Goal: Task Accomplishment & Management: Manage account settings

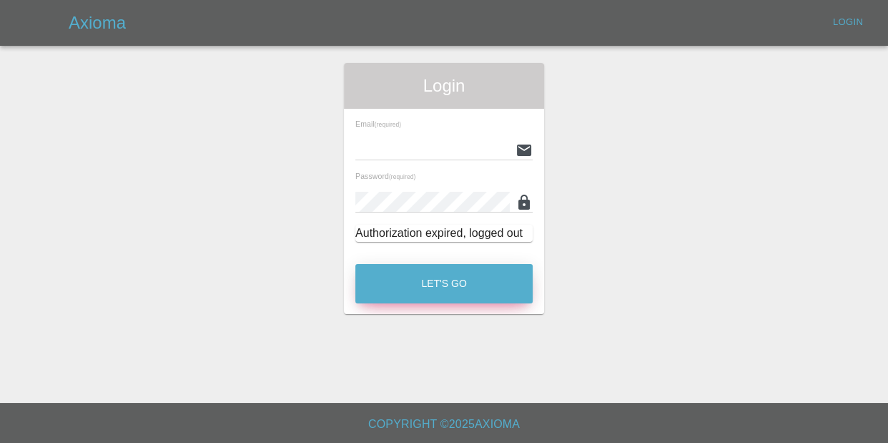
type input "[EMAIL_ADDRESS][DOMAIN_NAME]"
click at [469, 270] on button "Let's Go" at bounding box center [443, 283] width 177 height 39
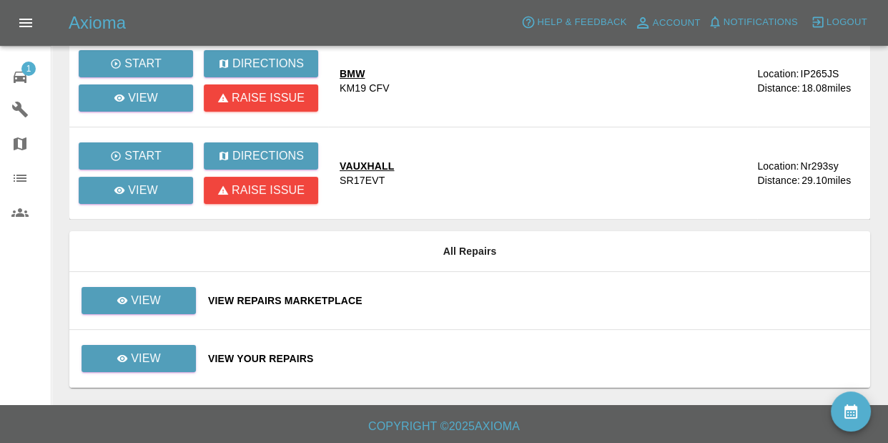
scroll to position [152, 0]
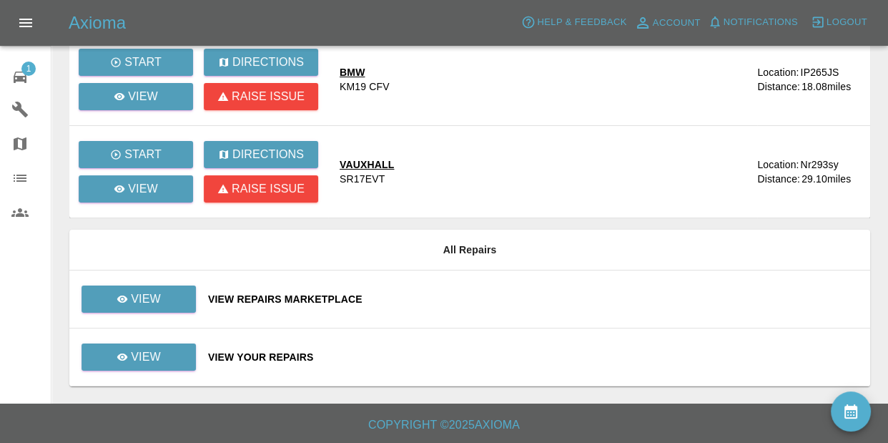
click at [276, 350] on div "View Your Repairs" at bounding box center [533, 357] width 651 height 14
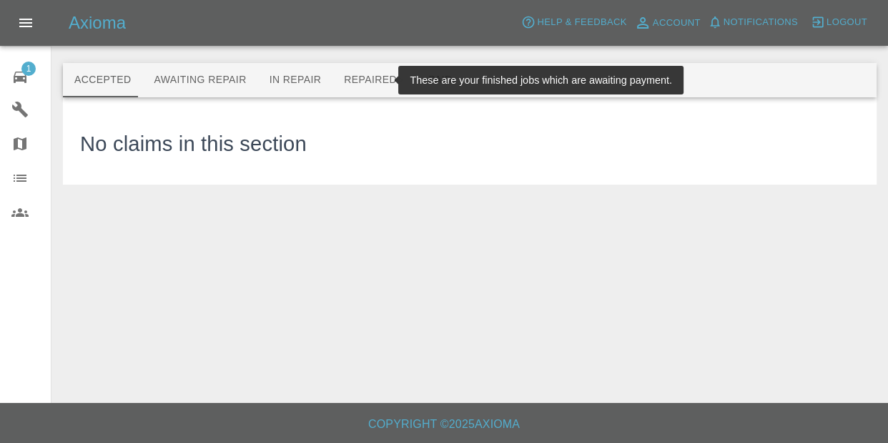
click at [348, 79] on button "Repaired" at bounding box center [371, 80] width 76 height 34
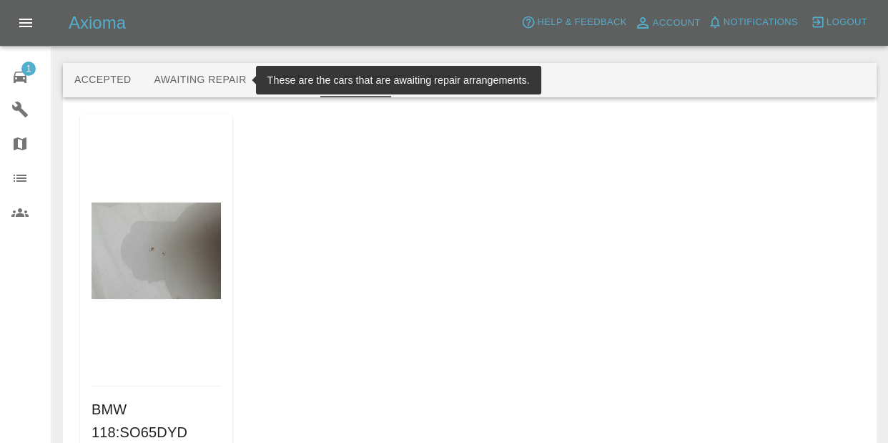
click at [169, 84] on button "Awaiting Repair" at bounding box center [199, 80] width 115 height 34
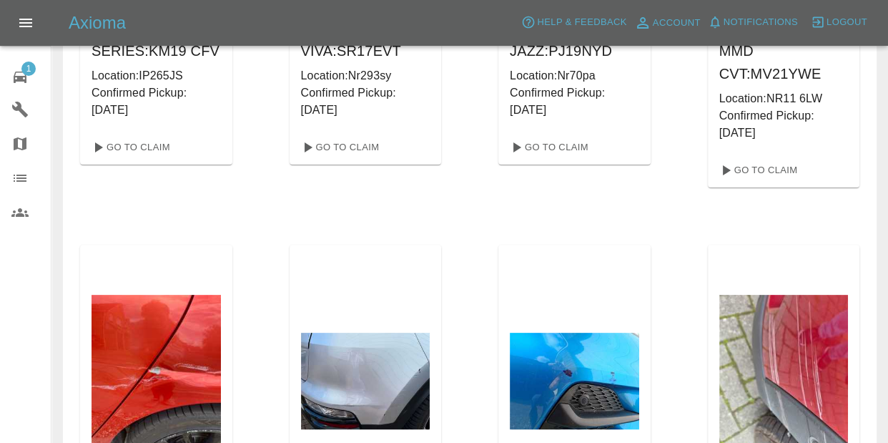
scroll to position [683, 0]
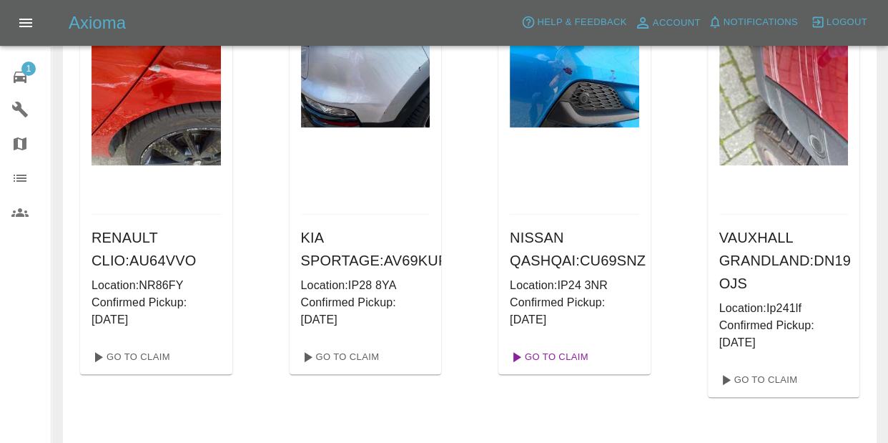
click at [551, 359] on link "Go To Claim" at bounding box center [548, 356] width 88 height 23
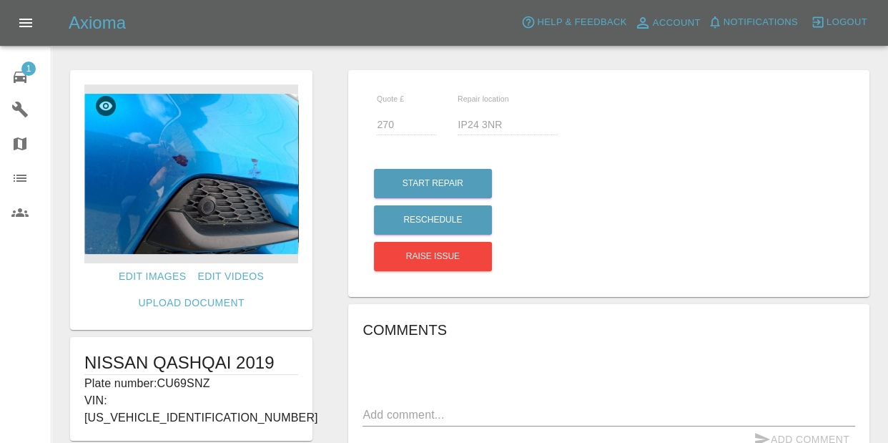
click at [173, 173] on img at bounding box center [191, 173] width 214 height 179
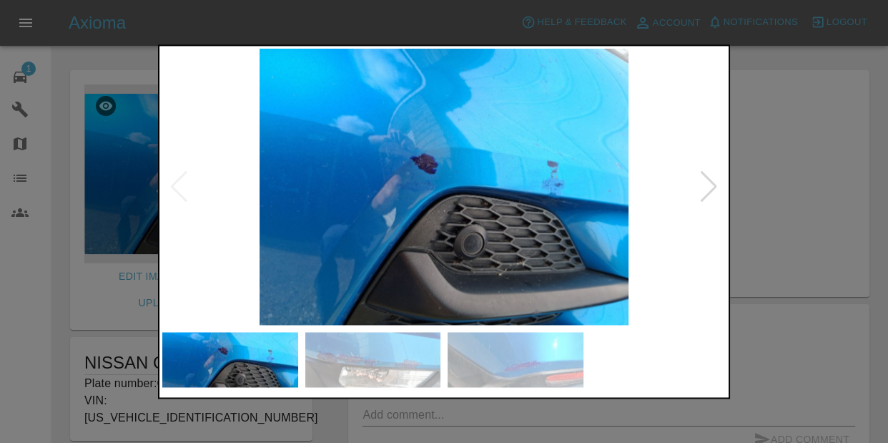
click at [705, 187] on div at bounding box center [708, 186] width 19 height 31
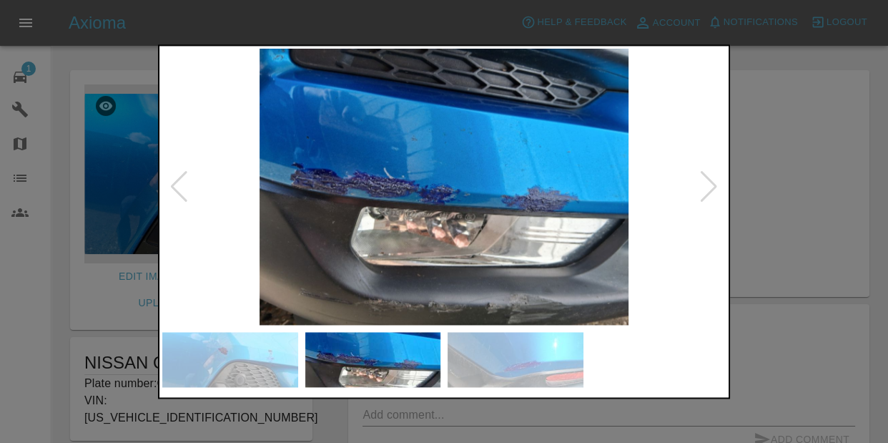
click at [714, 187] on div at bounding box center [708, 186] width 19 height 31
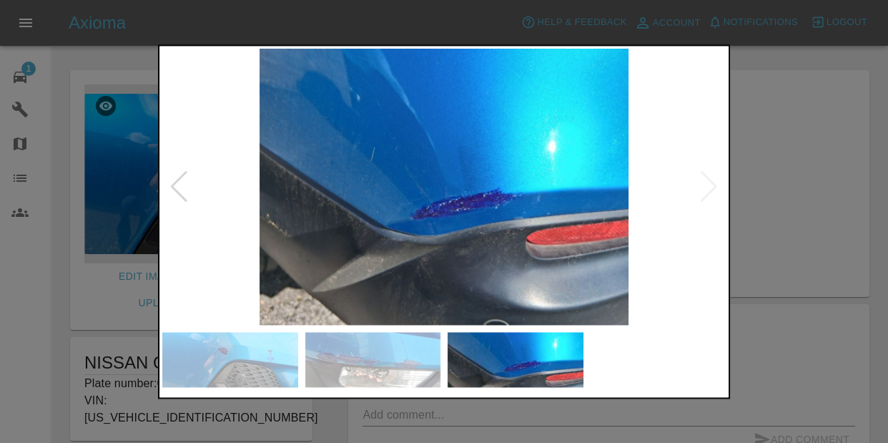
click at [178, 184] on div at bounding box center [178, 186] width 19 height 31
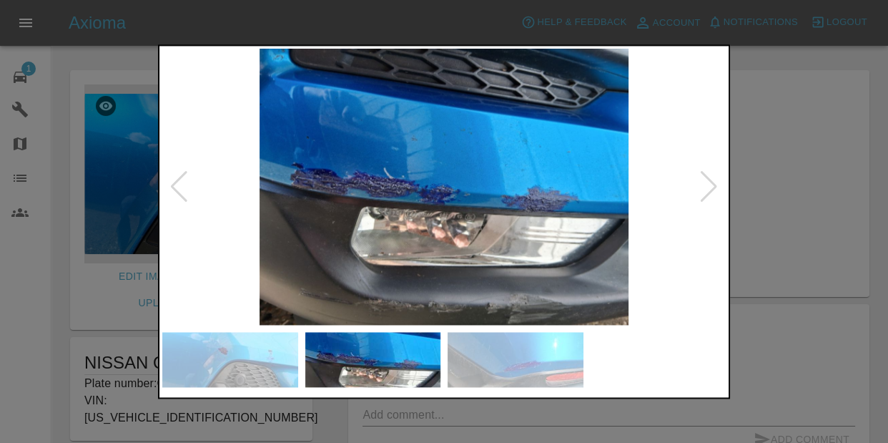
click at [802, 244] on div at bounding box center [444, 221] width 888 height 443
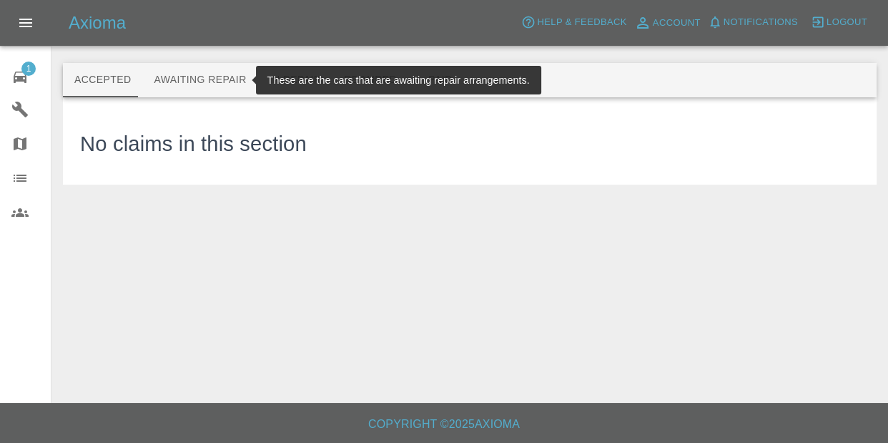
click at [212, 74] on button "Awaiting Repair" at bounding box center [199, 80] width 115 height 34
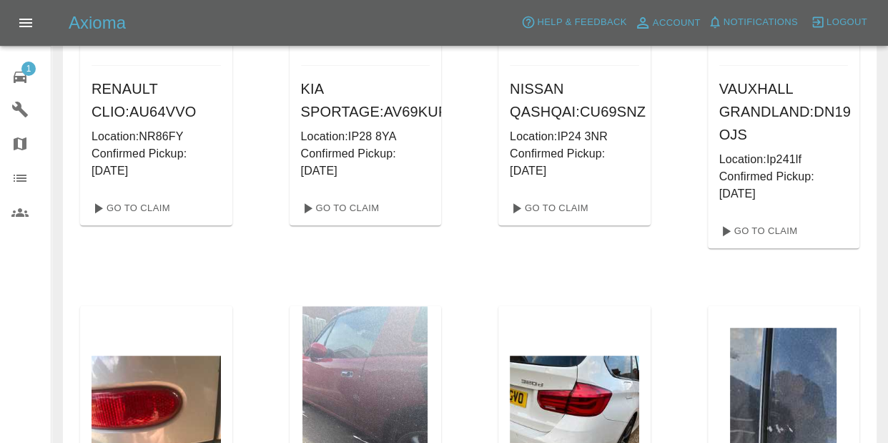
scroll to position [831, 0]
click at [742, 230] on link "Go To Claim" at bounding box center [758, 231] width 88 height 23
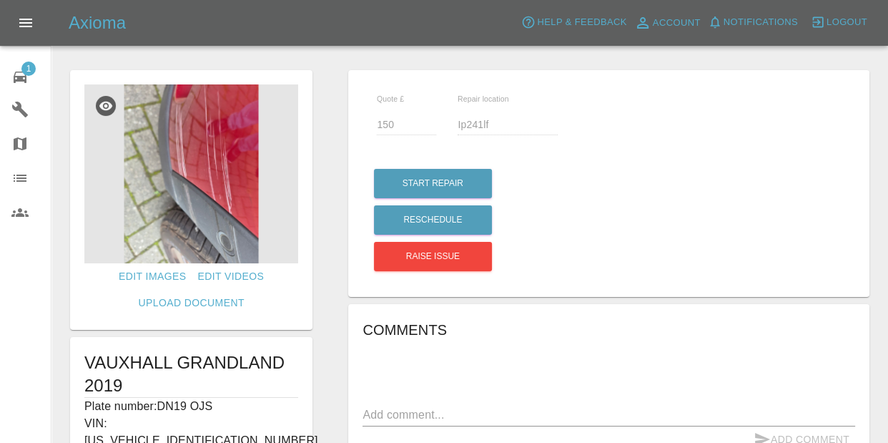
click at [222, 179] on img at bounding box center [191, 173] width 214 height 179
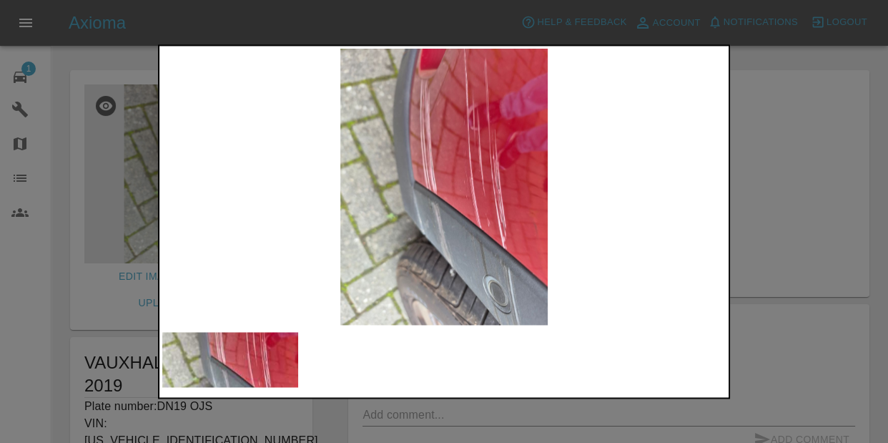
click at [848, 296] on div at bounding box center [444, 221] width 888 height 443
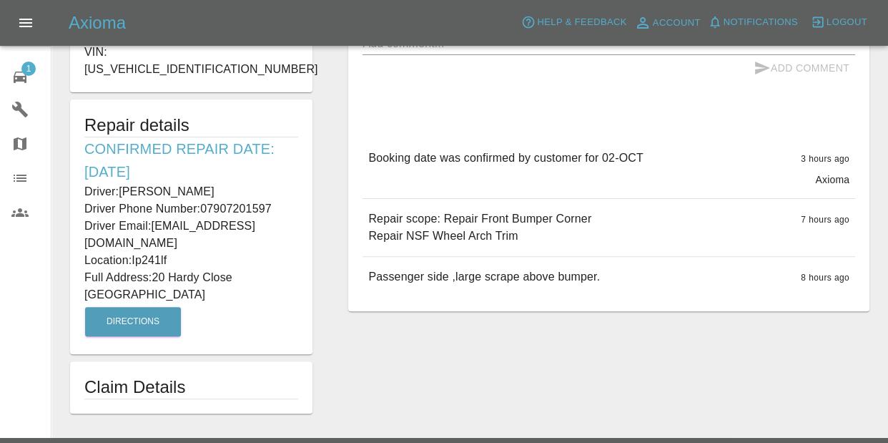
scroll to position [388, 0]
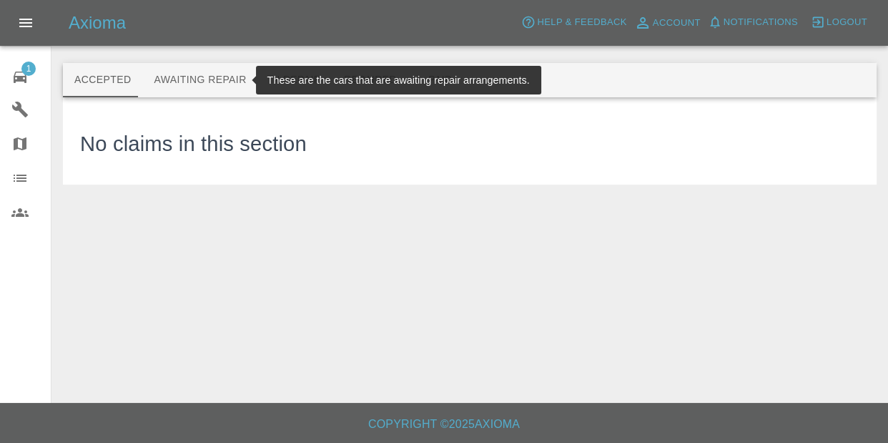
click at [154, 74] on button "Awaiting Repair" at bounding box center [199, 80] width 115 height 34
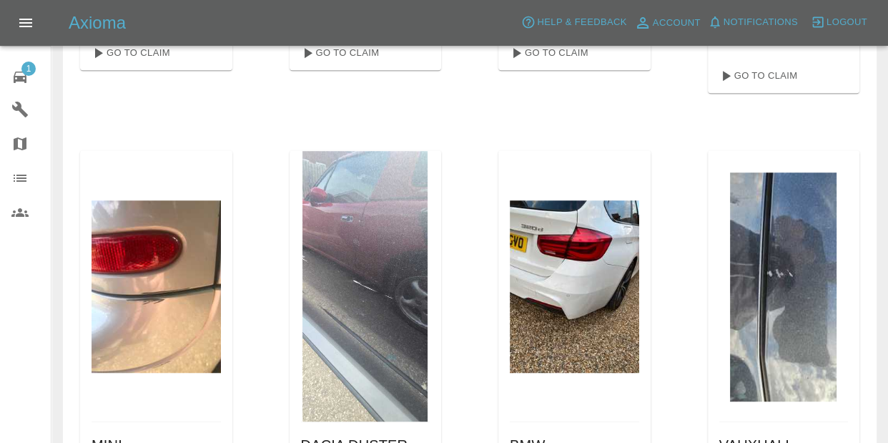
scroll to position [1183, 0]
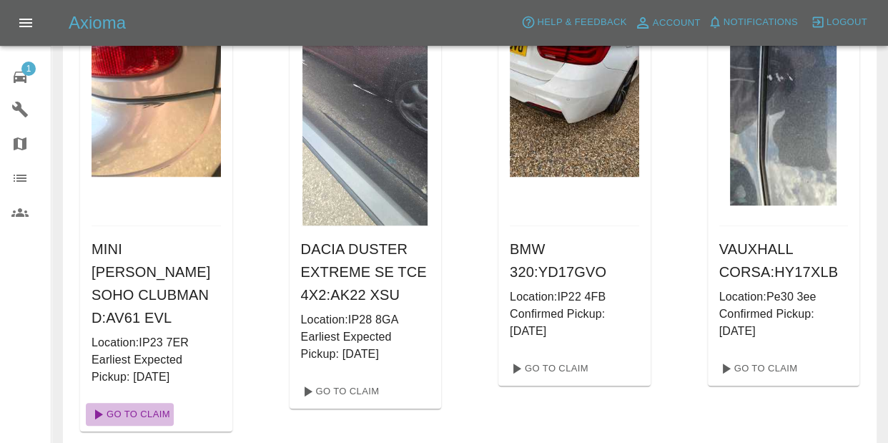
click at [157, 403] on link "Go To Claim" at bounding box center [130, 414] width 88 height 23
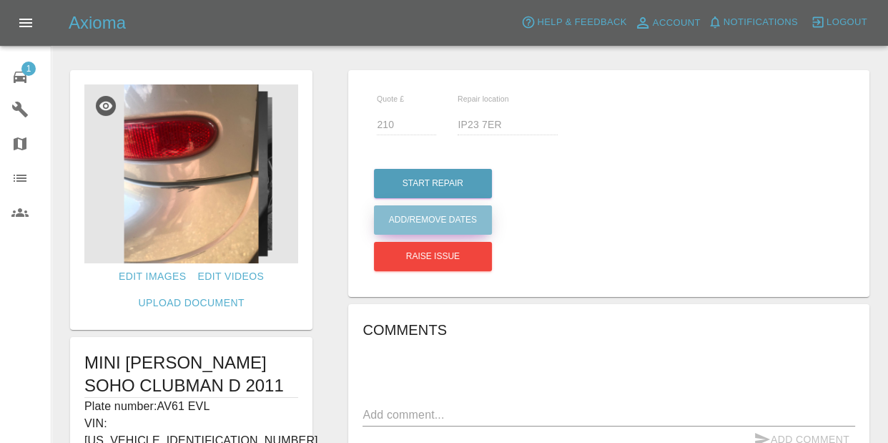
click at [431, 217] on button "Add/Remove Dates" at bounding box center [433, 219] width 118 height 29
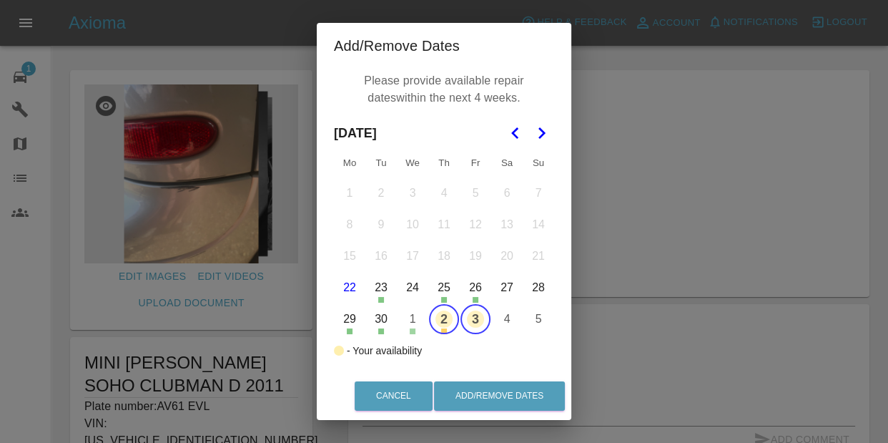
click at [448, 319] on button "2" at bounding box center [444, 319] width 30 height 30
click at [537, 133] on icon "Go to the Next Month" at bounding box center [541, 132] width 17 height 17
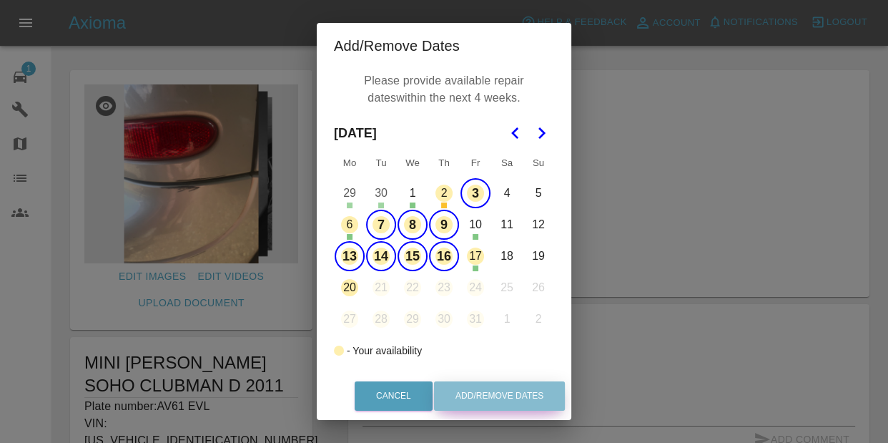
click at [522, 393] on button "Add/Remove Dates" at bounding box center [499, 395] width 131 height 29
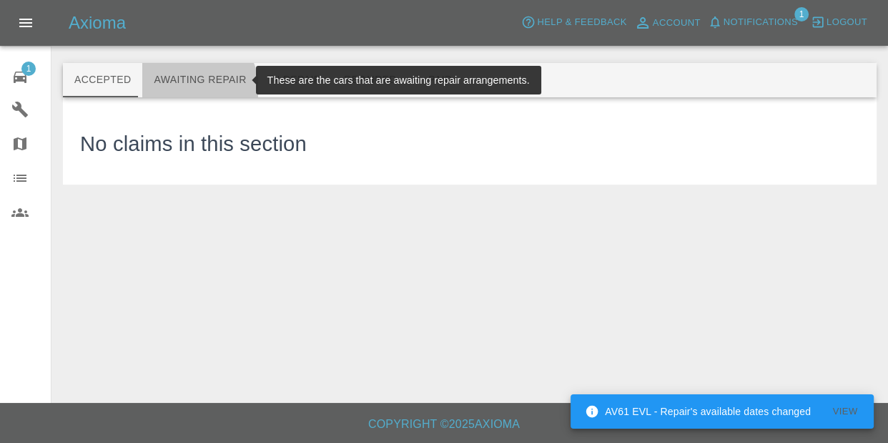
click at [186, 91] on button "Awaiting Repair" at bounding box center [199, 80] width 115 height 34
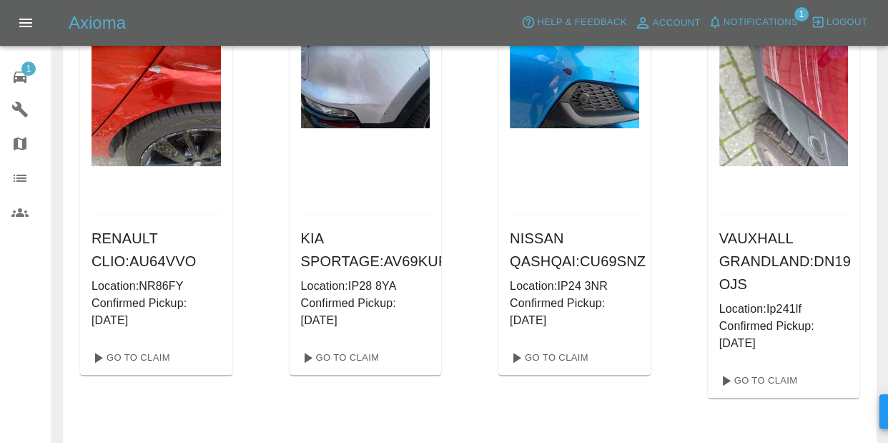
scroll to position [686, 0]
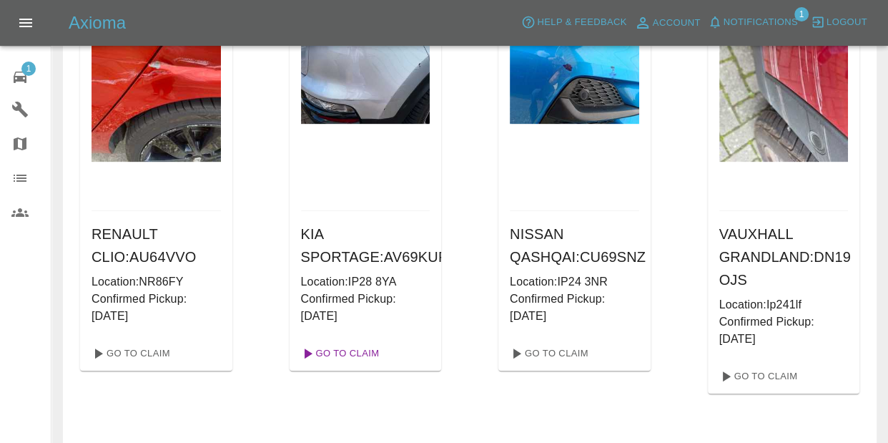
click at [360, 357] on link "Go To Claim" at bounding box center [339, 353] width 88 height 23
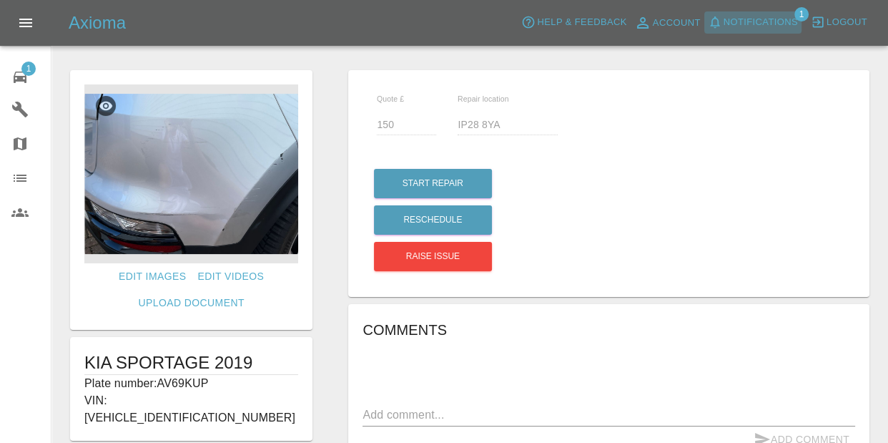
click at [760, 24] on span "Notifications" at bounding box center [761, 22] width 74 height 16
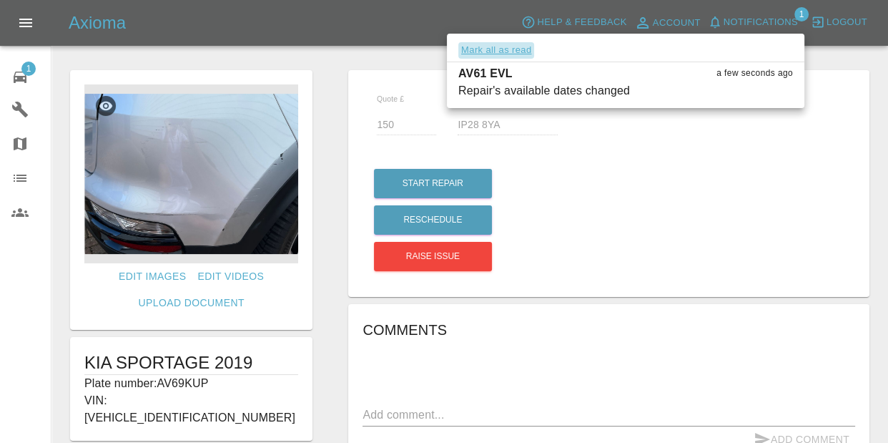
click at [501, 46] on button "Mark all as read" at bounding box center [496, 50] width 76 height 16
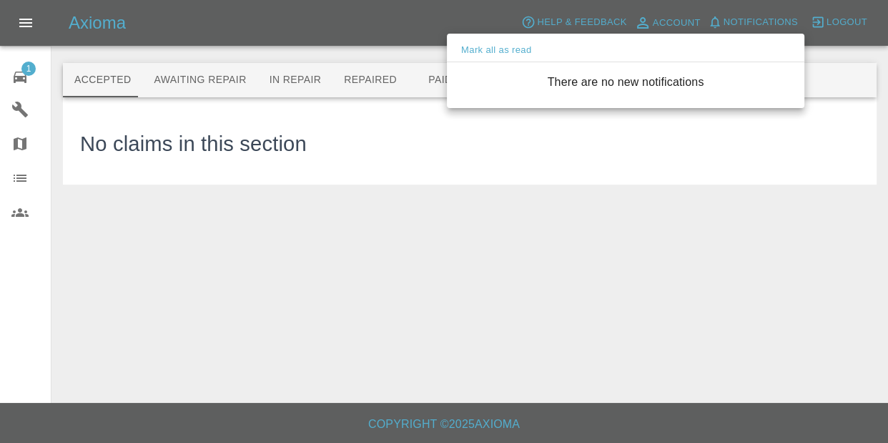
click at [413, 27] on div at bounding box center [444, 221] width 888 height 443
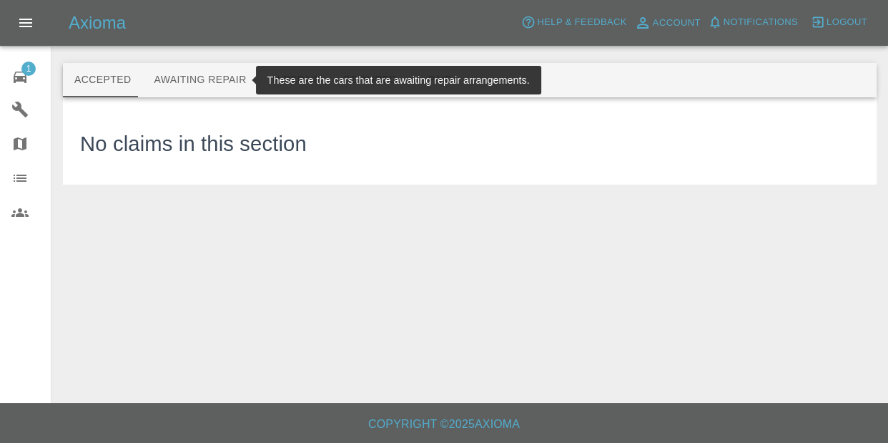
click at [205, 77] on button "Awaiting Repair" at bounding box center [199, 80] width 115 height 34
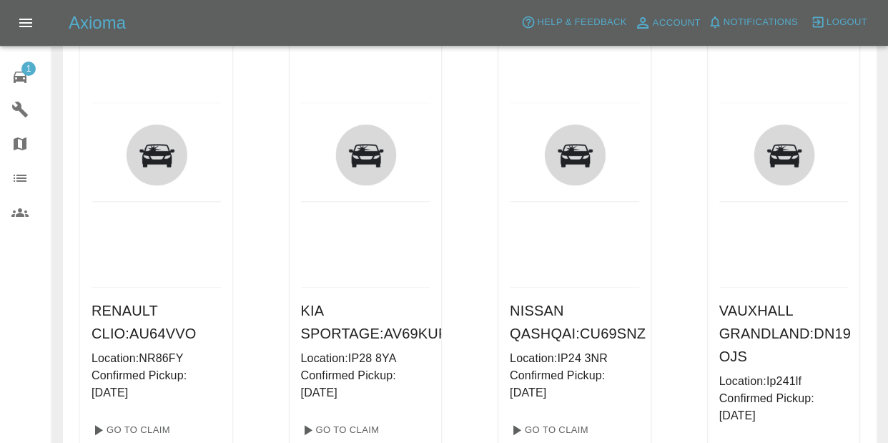
scroll to position [613, 0]
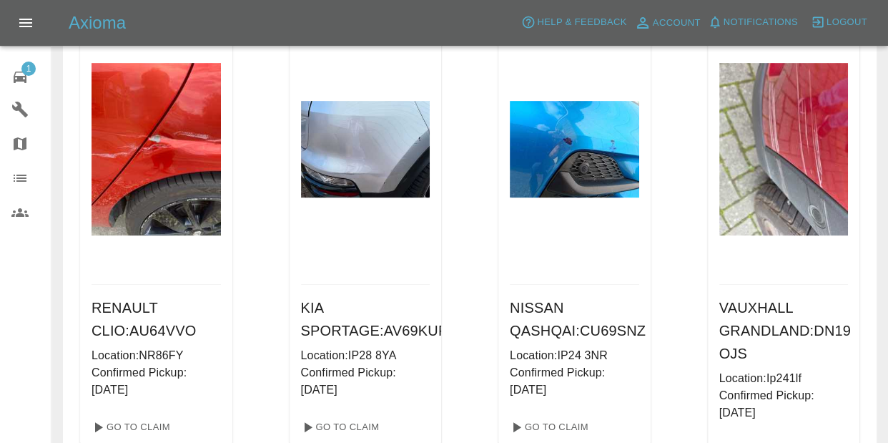
click at [17, 70] on icon at bounding box center [19, 77] width 17 height 17
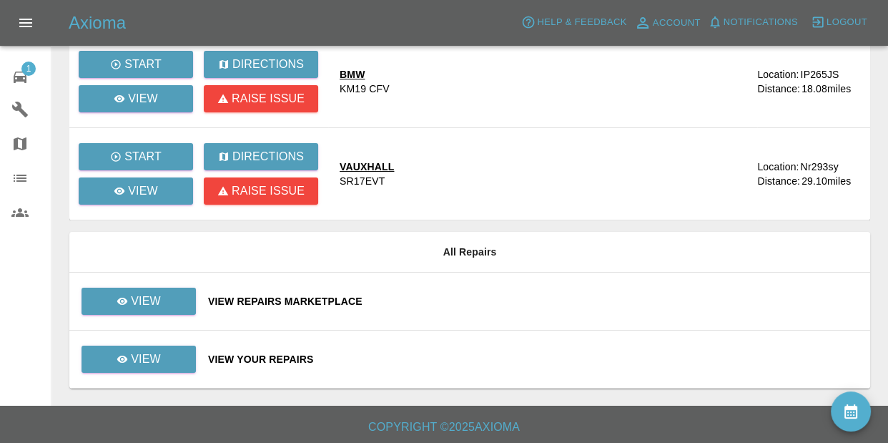
scroll to position [152, 0]
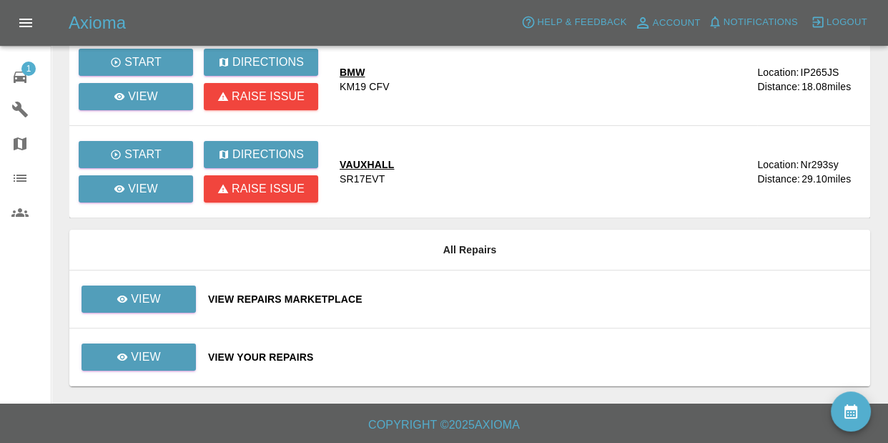
click at [267, 352] on div "View Your Repairs" at bounding box center [533, 357] width 651 height 14
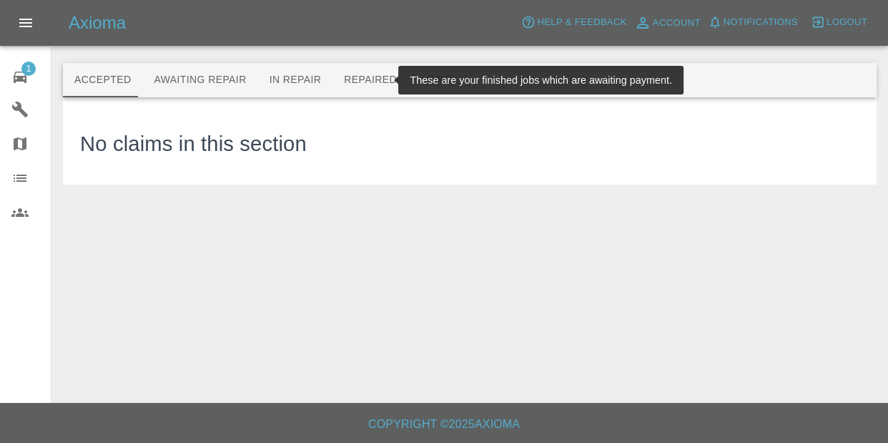
click at [373, 87] on button "Repaired" at bounding box center [371, 80] width 76 height 34
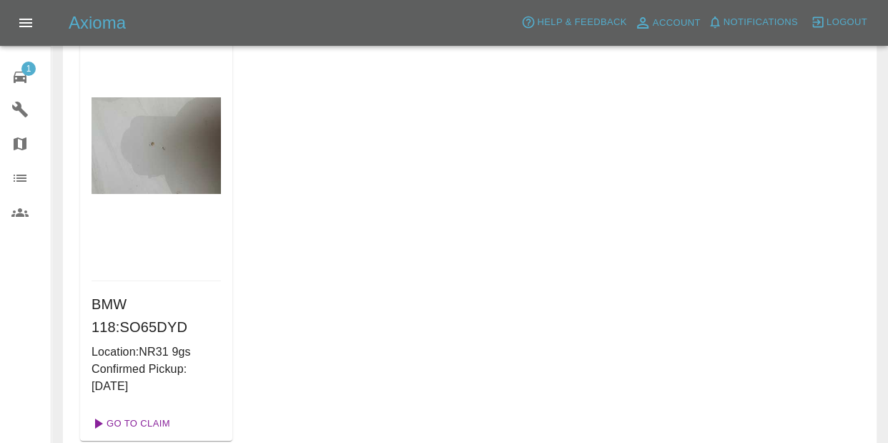
scroll to position [154, 0]
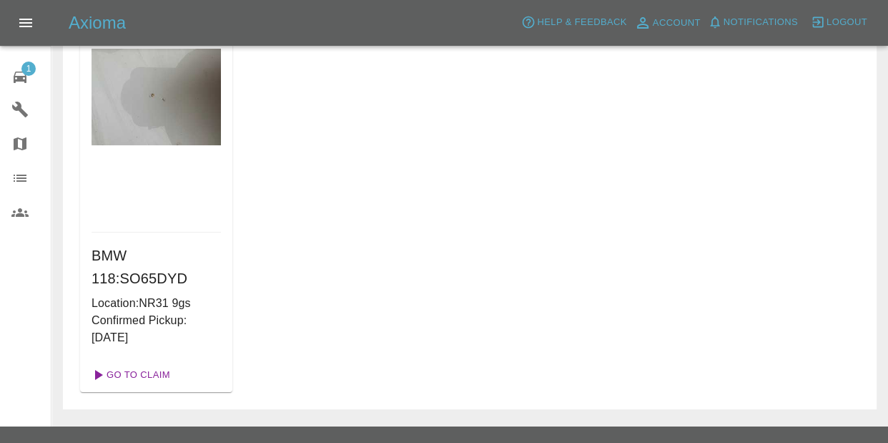
click at [155, 374] on link "Go To Claim" at bounding box center [130, 374] width 88 height 23
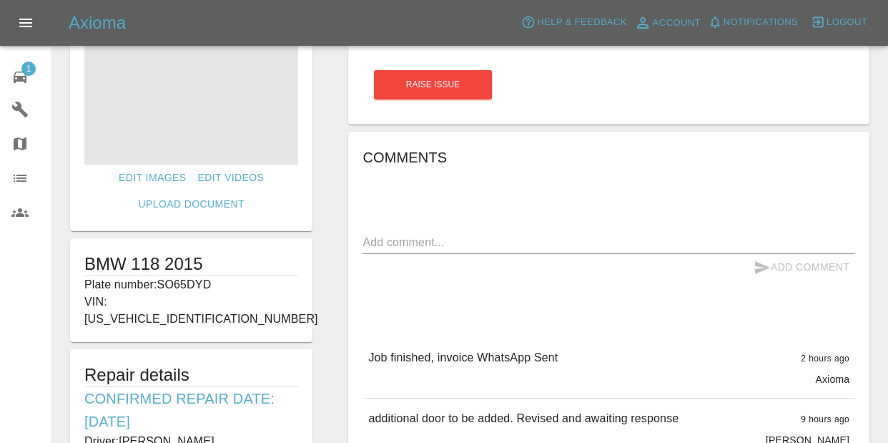
scroll to position [10, 0]
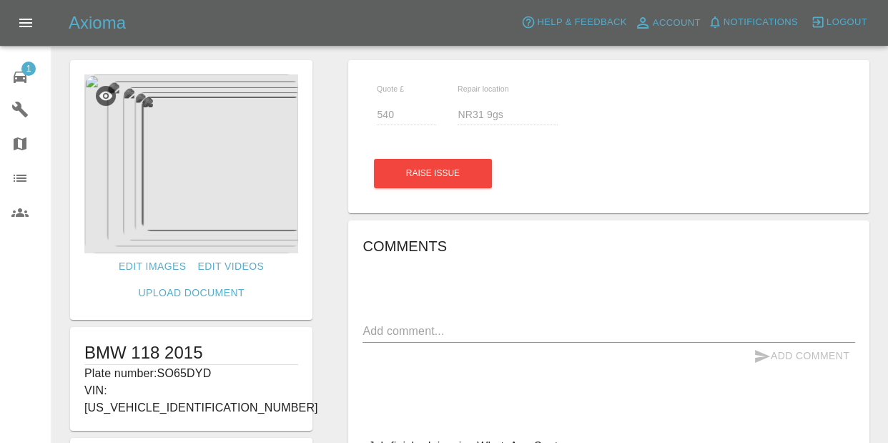
click at [236, 181] on img at bounding box center [191, 163] width 214 height 179
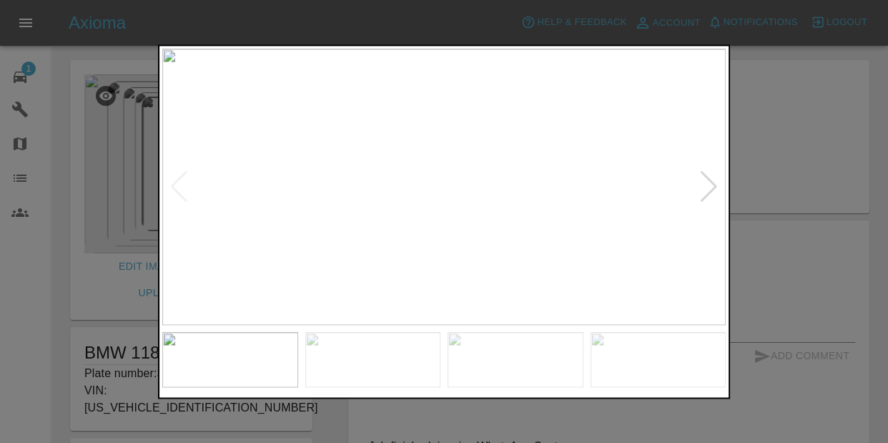
click at [711, 192] on div at bounding box center [708, 186] width 19 height 31
click at [711, 186] on div at bounding box center [708, 186] width 19 height 31
click at [707, 187] on div at bounding box center [708, 186] width 19 height 31
click at [712, 187] on div at bounding box center [708, 186] width 19 height 31
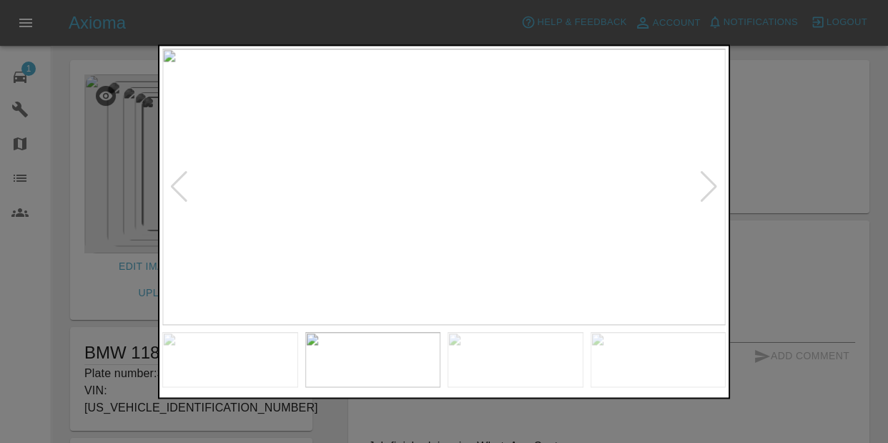
click at [185, 195] on div at bounding box center [178, 186] width 19 height 31
click at [711, 174] on div at bounding box center [708, 186] width 19 height 31
click at [713, 184] on div at bounding box center [708, 186] width 19 height 31
click at [713, 186] on div at bounding box center [708, 186] width 19 height 31
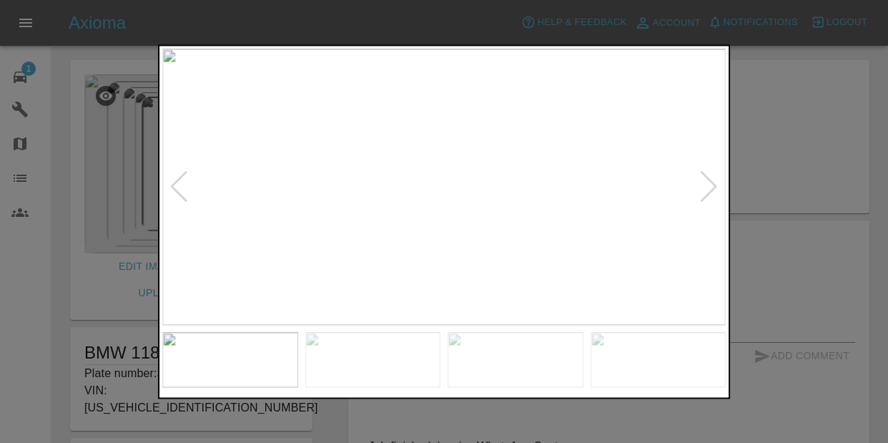
click at [713, 197] on div at bounding box center [708, 186] width 19 height 31
click at [709, 186] on div at bounding box center [708, 186] width 19 height 31
click at [709, 197] on div at bounding box center [708, 186] width 19 height 31
click at [711, 187] on div at bounding box center [708, 186] width 19 height 31
click at [711, 187] on img at bounding box center [443, 187] width 563 height 277
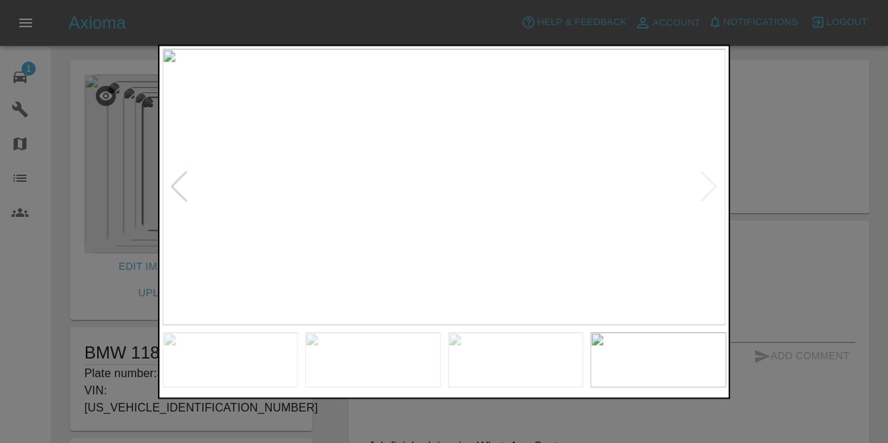
click at [714, 183] on img at bounding box center [443, 187] width 563 height 277
click at [185, 190] on div at bounding box center [178, 186] width 19 height 31
click at [185, 189] on div at bounding box center [178, 186] width 19 height 31
click at [709, 193] on div at bounding box center [708, 186] width 19 height 31
click at [714, 190] on div at bounding box center [708, 186] width 19 height 31
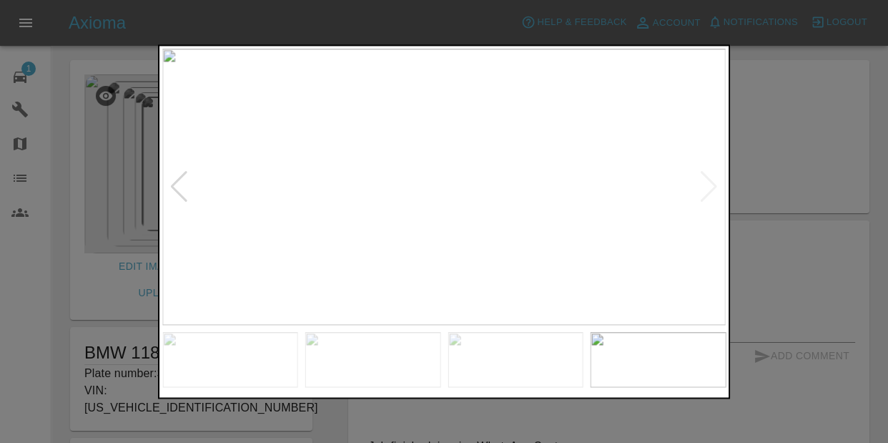
click at [776, 274] on div at bounding box center [444, 221] width 888 height 443
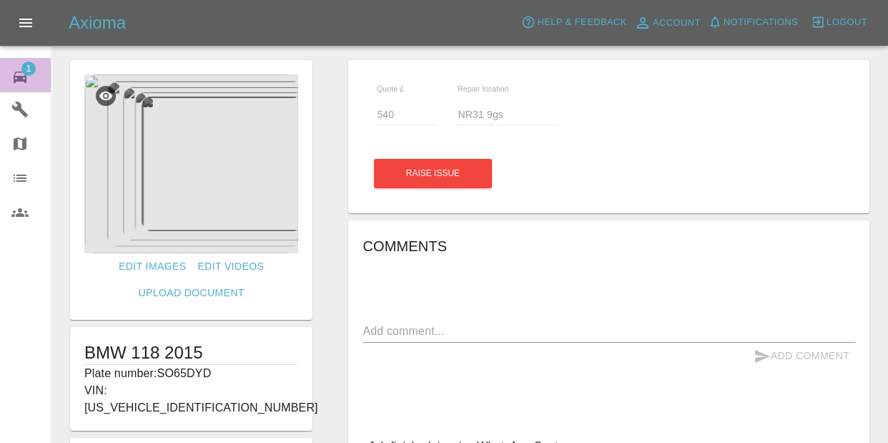
click at [19, 74] on icon at bounding box center [19, 77] width 17 height 17
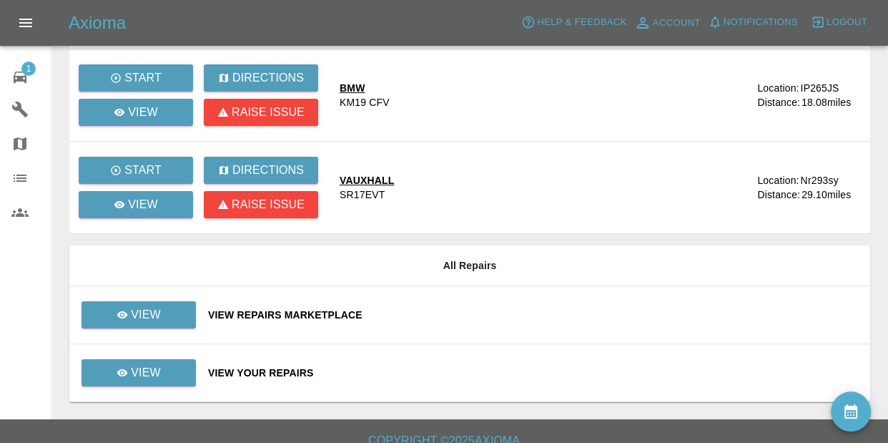
scroll to position [152, 0]
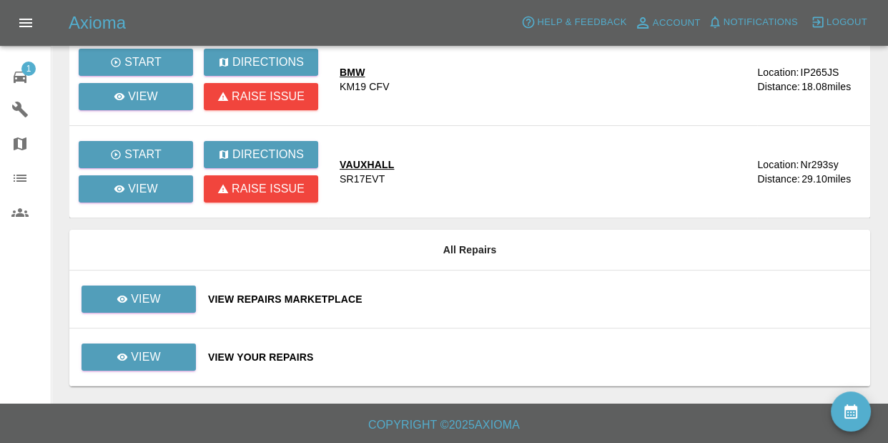
click at [272, 366] on td "View Your Repairs" at bounding box center [534, 357] width 674 height 58
click at [277, 359] on div "View Your Repairs" at bounding box center [533, 357] width 651 height 14
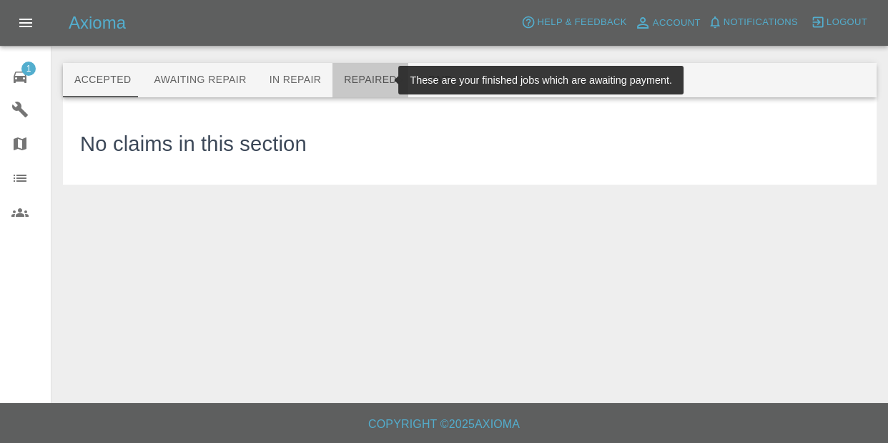
click at [370, 88] on button "Repaired" at bounding box center [371, 80] width 76 height 34
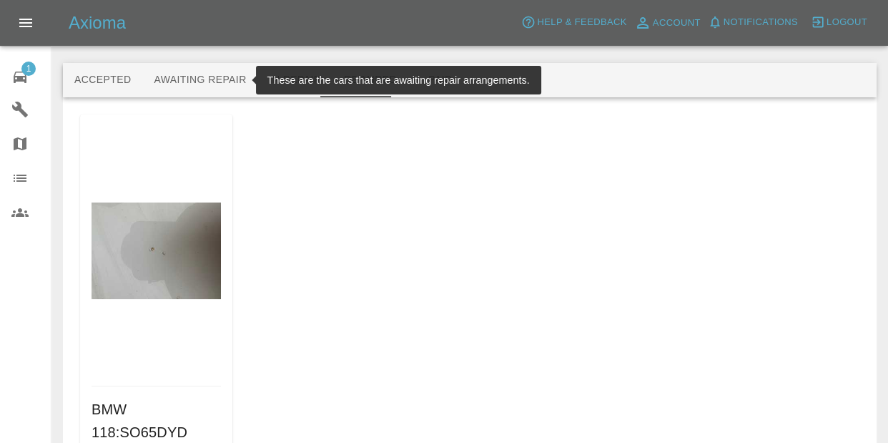
click at [215, 81] on button "Awaiting Repair" at bounding box center [199, 80] width 115 height 34
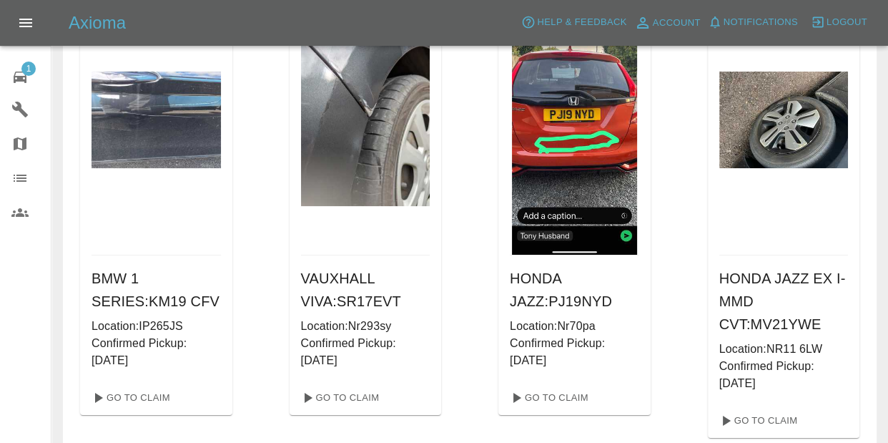
scroll to position [132, 0]
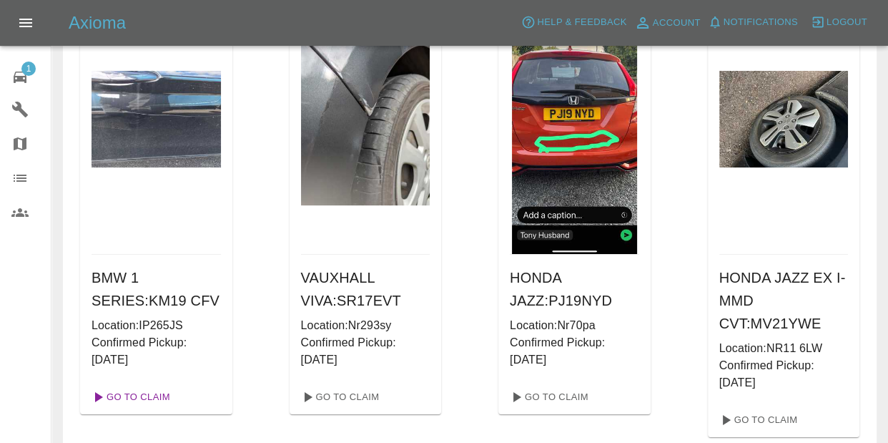
click at [159, 395] on link "Go To Claim" at bounding box center [130, 396] width 88 height 23
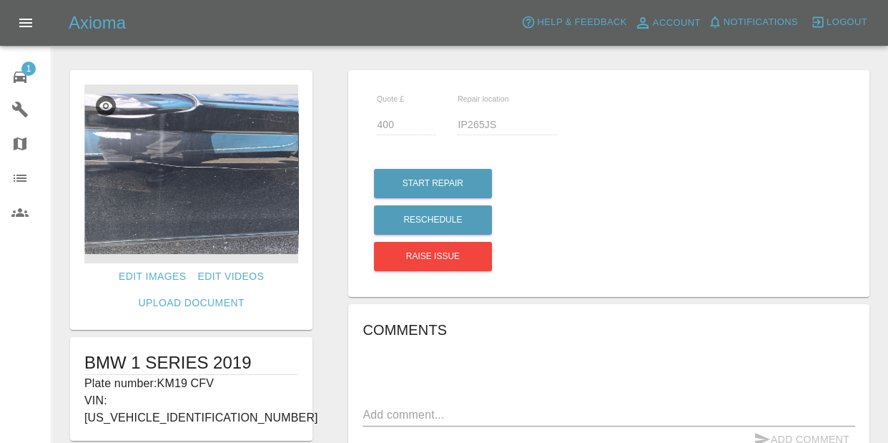
click at [168, 184] on img at bounding box center [191, 173] width 214 height 179
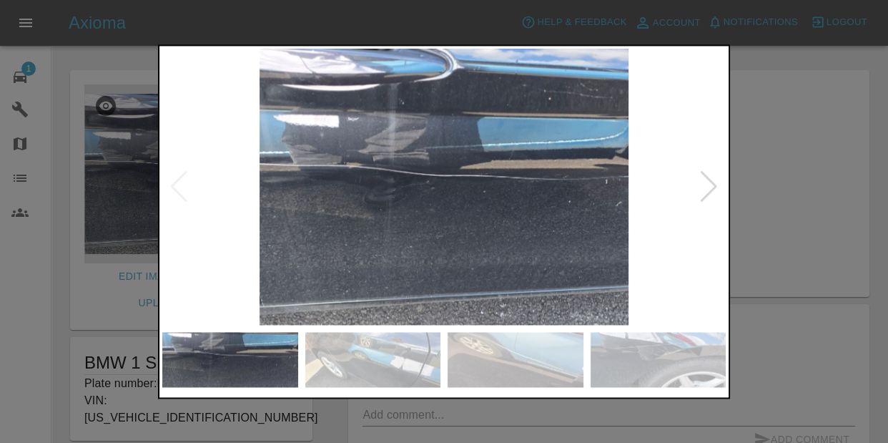
click at [714, 182] on div at bounding box center [708, 186] width 19 height 31
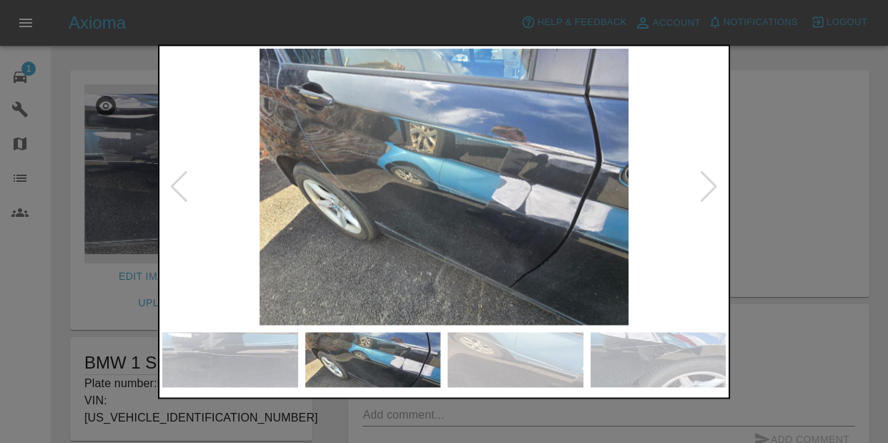
click at [714, 182] on div at bounding box center [708, 186] width 19 height 31
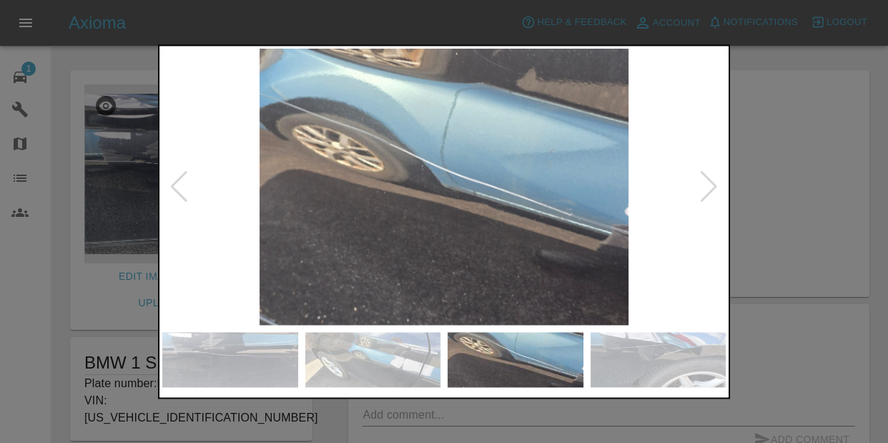
click at [714, 182] on div at bounding box center [708, 186] width 19 height 31
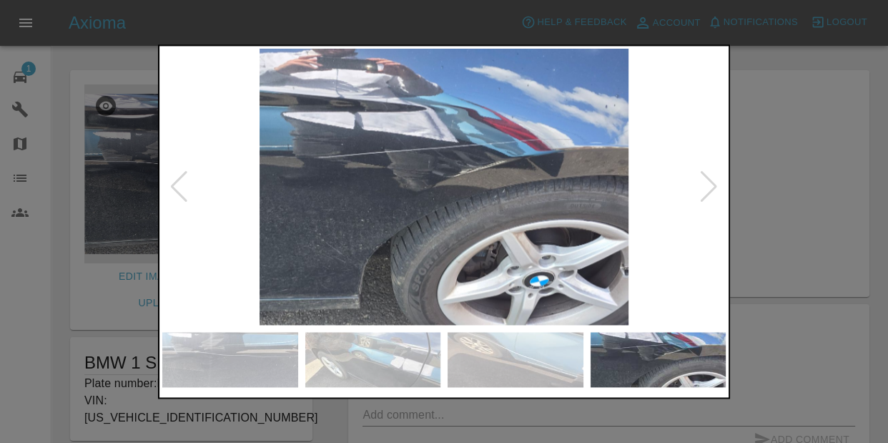
click at [714, 182] on div at bounding box center [708, 186] width 19 height 31
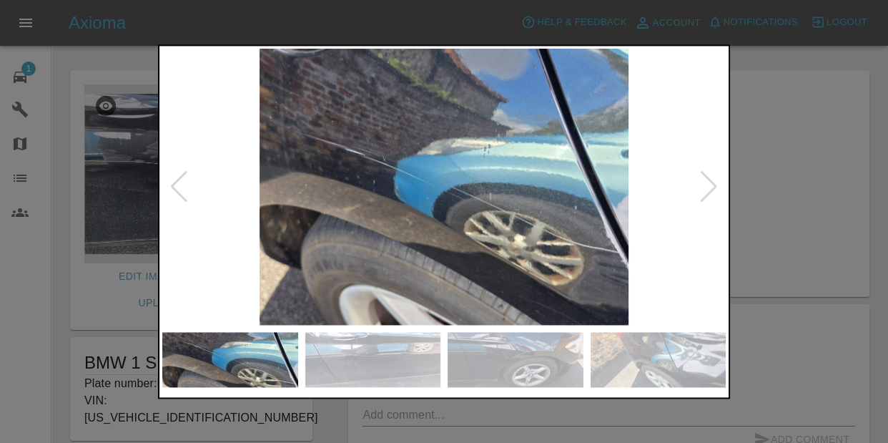
click at [714, 182] on div at bounding box center [708, 186] width 19 height 31
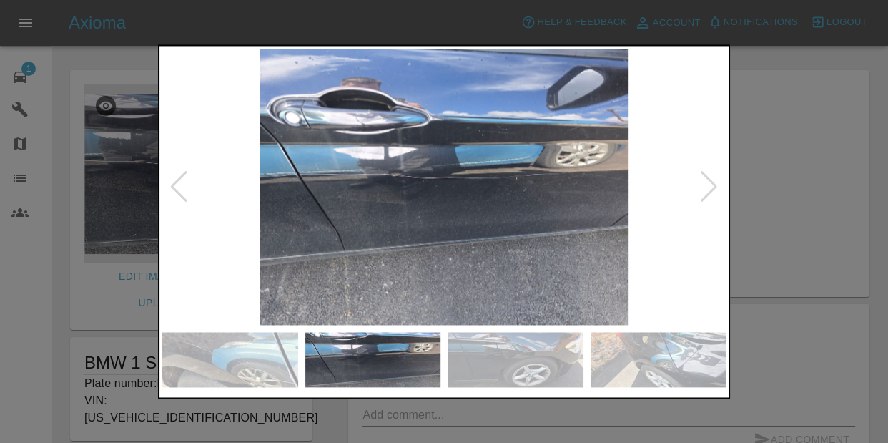
click at [714, 182] on div at bounding box center [708, 186] width 19 height 31
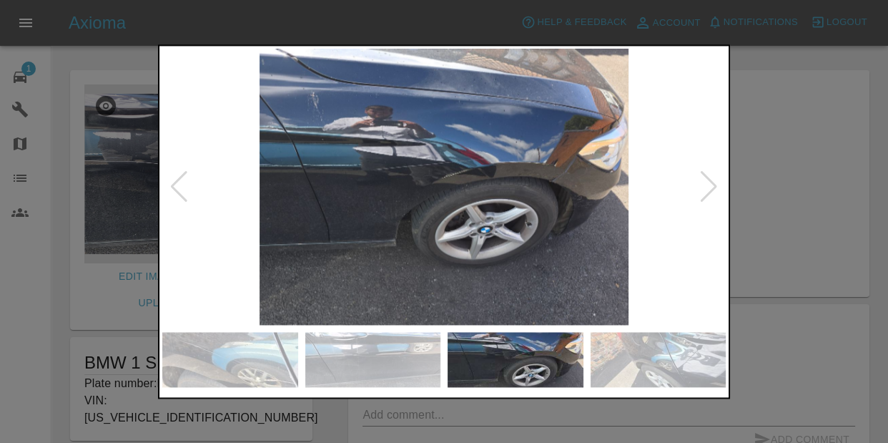
click at [709, 192] on div at bounding box center [708, 186] width 19 height 31
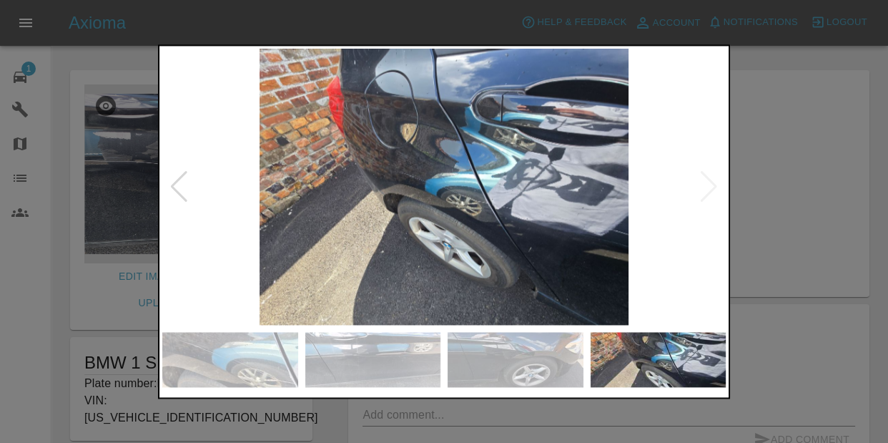
click at [709, 192] on img at bounding box center [443, 187] width 563 height 277
click at [179, 189] on div at bounding box center [178, 186] width 19 height 31
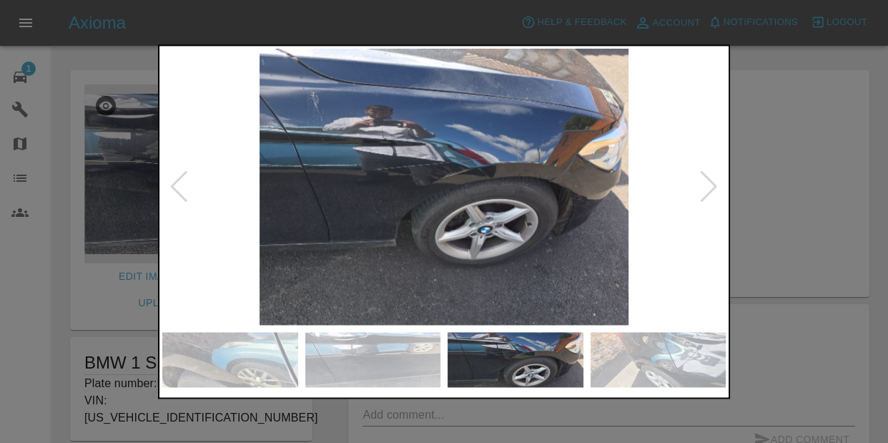
click at [787, 221] on div at bounding box center [444, 221] width 888 height 443
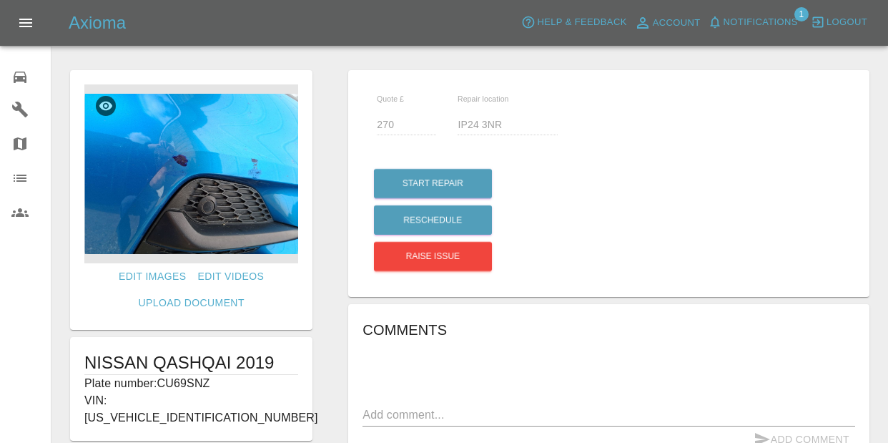
scroll to position [364, 0]
